Goal: Task Accomplishment & Management: Complete application form

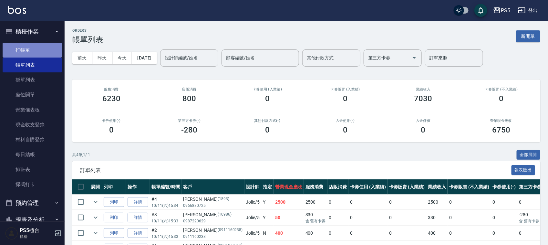
click at [46, 48] on link "打帳單" at bounding box center [32, 50] width 59 height 15
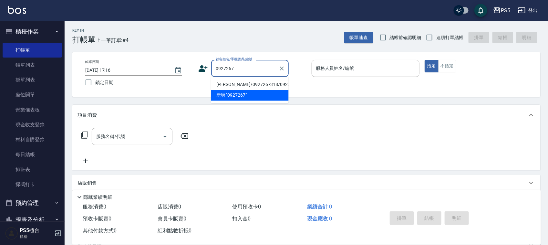
click at [232, 85] on li "[PERSON_NAME]/0927267318/0927267318" at bounding box center [249, 84] width 77 height 11
type input "[PERSON_NAME]/0927267318/0927267318"
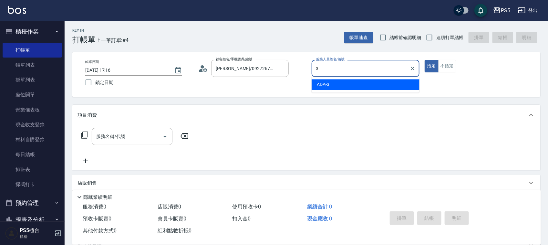
type input "ADA-3"
type button "true"
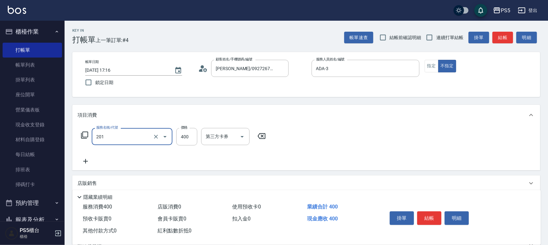
type input "洗剪400(201)"
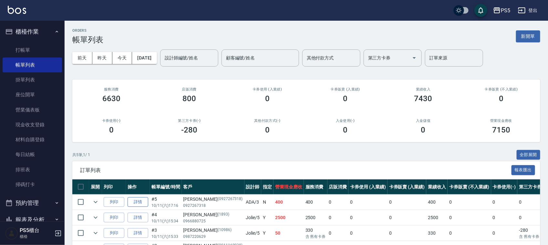
click at [147, 202] on link "詳情" at bounding box center [138, 202] width 21 height 10
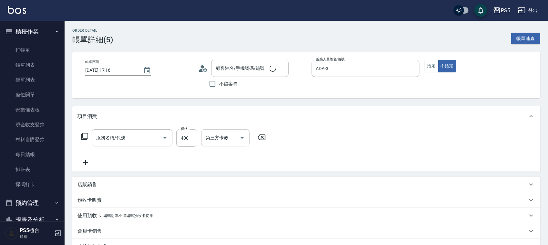
type input "ADA-3"
type input "[PERSON_NAME]/0927267318/0927267318"
type input "洗剪400(201)"
click at [212, 135] on div "洗-1 洗-1" at bounding box center [220, 137] width 39 height 17
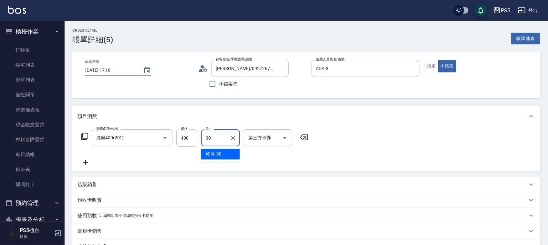
type input "咚咚-30"
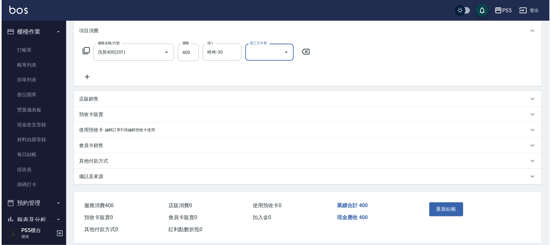
scroll to position [94, 0]
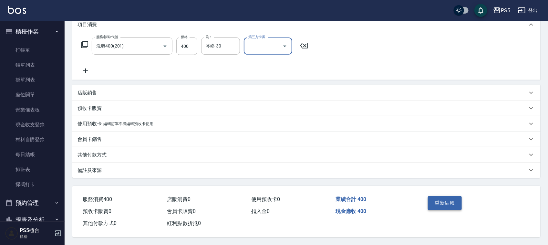
click at [456, 199] on button "重新結帳" at bounding box center [445, 203] width 34 height 14
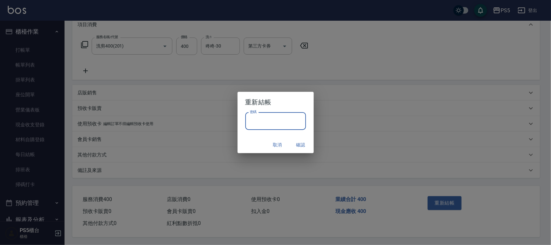
click at [278, 122] on input "密碼" at bounding box center [275, 120] width 61 height 17
type input "****"
click at [299, 142] on button "確認" at bounding box center [301, 145] width 21 height 12
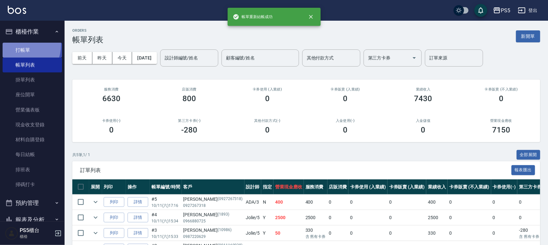
click at [18, 44] on link "打帳單" at bounding box center [32, 50] width 59 height 15
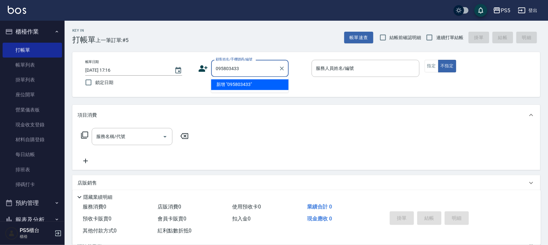
type input "0958034333"
drag, startPoint x: 244, startPoint y: 70, endPoint x: 156, endPoint y: 73, distance: 88.5
click at [156, 73] on div "帳單日期 [DATE] 17:16 鎖定日期 顧客姓名/手機號碼/編號 0958034333 顧客姓名/手機號碼/編號 服務人員姓名/編號 服務人員姓名/編號…" at bounding box center [306, 74] width 452 height 29
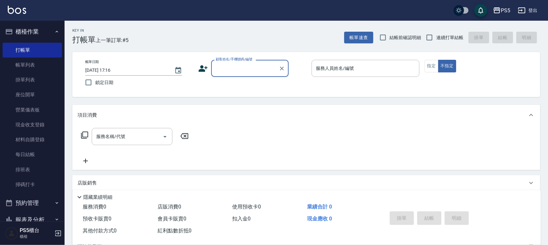
click at [208, 69] on div "顧客姓名/手機號碼/編號 顧客姓名/手機號碼/編號" at bounding box center [252, 68] width 108 height 17
click at [202, 68] on icon at bounding box center [203, 69] width 10 height 10
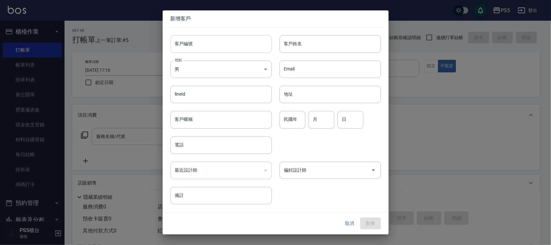
click at [201, 45] on input "客戶編號" at bounding box center [220, 43] width 101 height 17
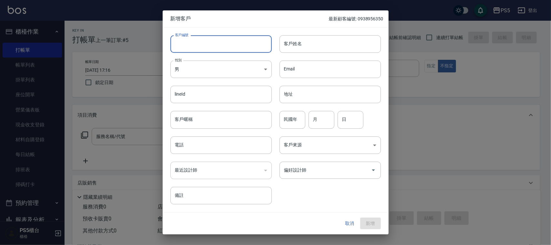
paste input "0958034333"
type input "0958034333"
click at [191, 144] on input "電話" at bounding box center [220, 144] width 101 height 17
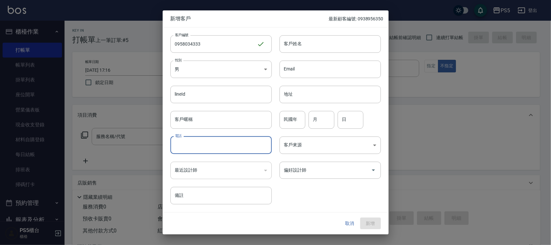
paste input "0958034333"
type input "0958034333"
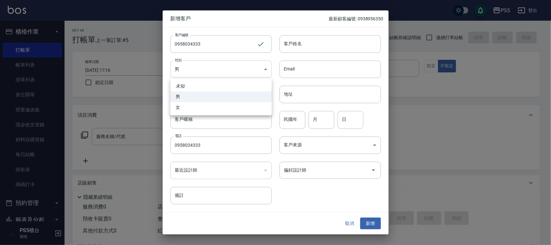
click at [201, 62] on body "PS5 登出 櫃檯作業 打帳單 帳單列表 掛單列表 座位開單 營業儀表板 現金收支登錄 材料自購登錄 每日結帳 排班表 掃碼打卡 預約管理 預約管理 單日預約…" at bounding box center [275, 157] width 551 height 314
click at [183, 108] on li "女" at bounding box center [220, 107] width 101 height 11
type input "[DEMOGRAPHIC_DATA]"
click at [305, 43] on input "客戶姓名" at bounding box center [330, 43] width 101 height 17
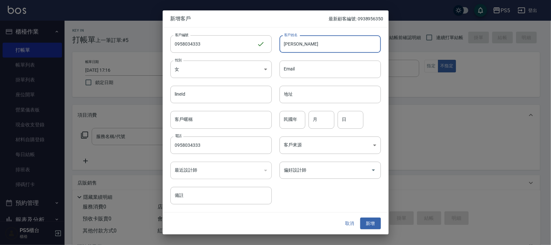
type input "[PERSON_NAME]"
type input "96"
type input "10"
type input "1"
click at [369, 218] on button "新增" at bounding box center [370, 223] width 21 height 12
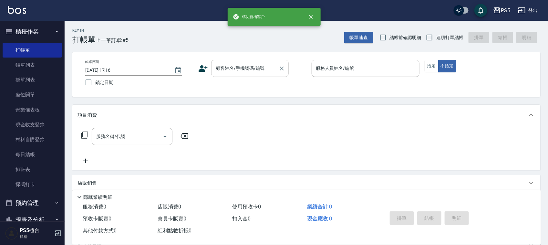
click at [249, 60] on div "顧客姓名/手機號碼/編號" at bounding box center [249, 68] width 77 height 17
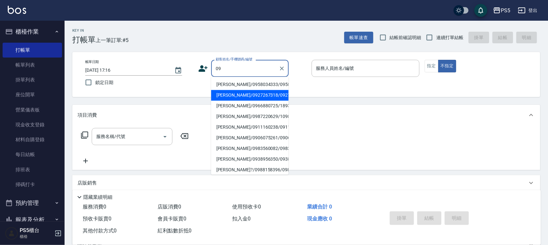
click at [237, 83] on li "[PERSON_NAME]/0958034333/0958034333" at bounding box center [249, 84] width 77 height 11
type input "[PERSON_NAME]/0958034333/0958034333"
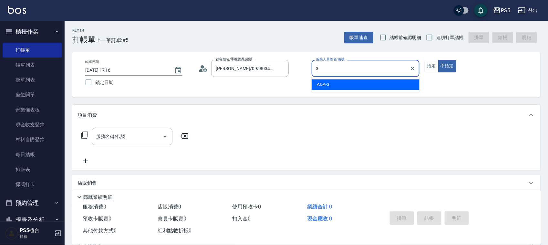
type input "ADA-3"
type button "false"
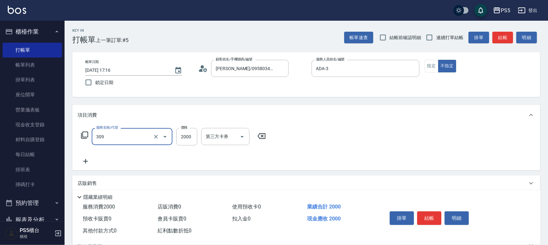
type input "嚴選溫塑(309)"
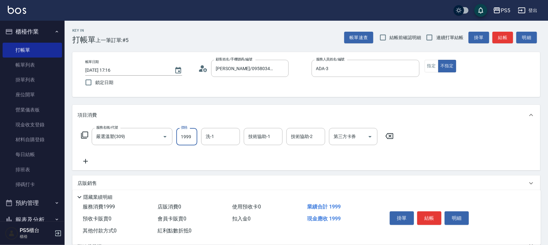
type input "1999"
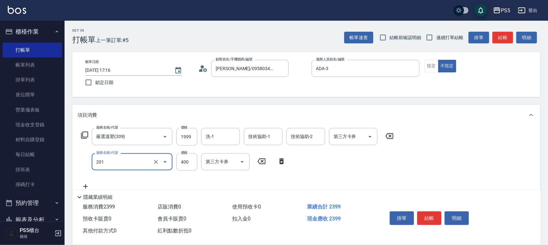
type input "洗剪400(201)"
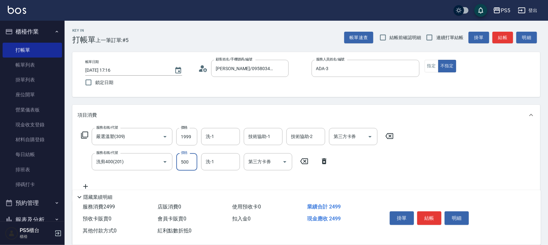
type input "500"
drag, startPoint x: 223, startPoint y: 77, endPoint x: 228, endPoint y: 80, distance: 5.3
click at [223, 77] on div "帳單日期 [DATE] 17:16 鎖定日期 顧客姓名/手機號碼/編號 [PERSON_NAME]/0958034333/0958034333 顧客姓名/手機…" at bounding box center [306, 74] width 452 height 29
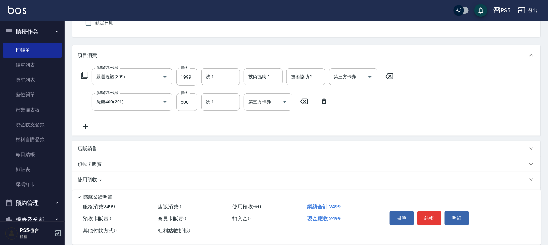
scroll to position [81, 0]
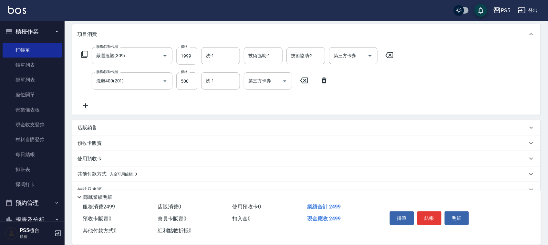
click at [194, 55] on input "1999" at bounding box center [186, 55] width 21 height 17
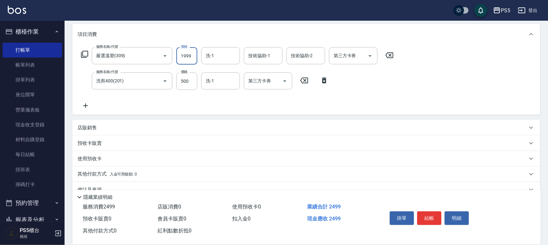
click at [182, 56] on input "1999" at bounding box center [186, 55] width 21 height 17
click at [196, 57] on input "1999" at bounding box center [186, 55] width 21 height 17
type input "1997"
drag, startPoint x: 319, startPoint y: 125, endPoint x: 417, endPoint y: 202, distance: 125.3
click at [413, 201] on div "Key In 打帳單 上一筆訂單:#5 帳單速查 結帳前確認明細 連續打單結帳 掛單 結帳 明細 帳單日期 [DATE] 17:16 鎖定日期 顧客姓名/手機…" at bounding box center [306, 99] width 483 height 319
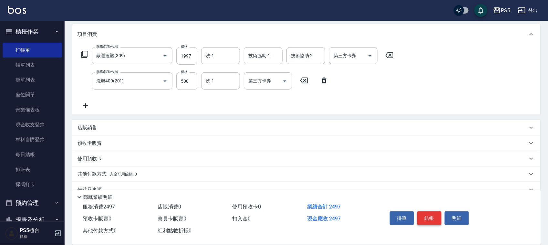
click at [427, 215] on button "結帳" at bounding box center [429, 218] width 24 height 14
